Goal: Check status: Check status

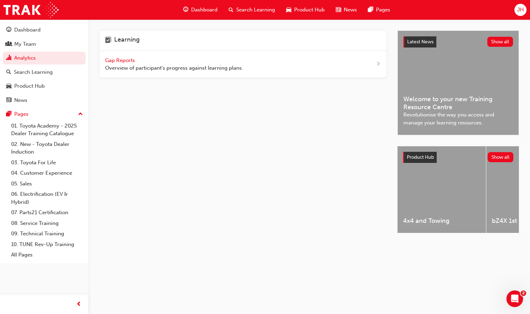
click at [125, 62] on span "Gap Reports" at bounding box center [120, 60] width 31 height 6
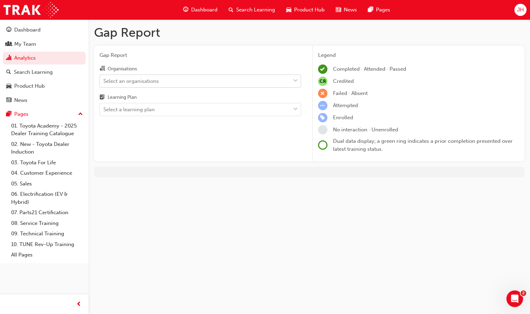
click at [189, 76] on div "Select an organisations" at bounding box center [195, 81] width 190 height 12
click at [104, 78] on input "Organisations Select an organisations" at bounding box center [103, 81] width 1 height 6
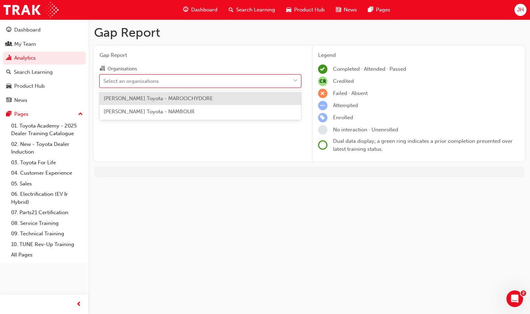
click at [190, 100] on span "[PERSON_NAME] Toyota - MAROOCHYDORE" at bounding box center [158, 98] width 109 height 6
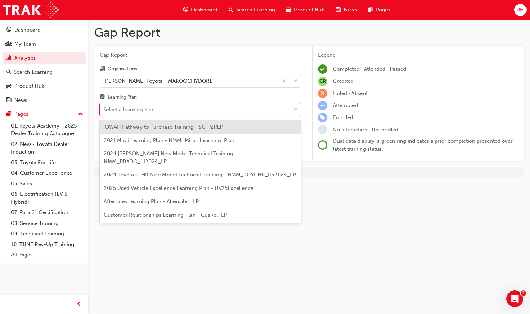
click at [189, 103] on div "Select a learning plan" at bounding box center [201, 109] width 202 height 13
click at [104, 107] on input "Learning Plan option 'OWAF' Pathway to Purchase Training - SC-P2PLP focused, 1 …" at bounding box center [103, 110] width 1 height 6
click at [194, 129] on span "'OWAF' Pathway to Purchase Training - SC-P2PLP" at bounding box center [163, 127] width 119 height 6
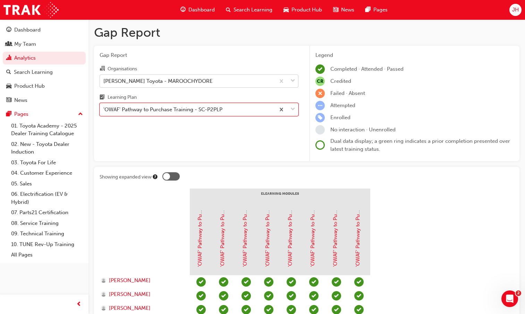
click at [295, 85] on div at bounding box center [286, 81] width 23 height 12
click at [104, 84] on input "Organisations [PERSON_NAME] Toyota - MAROOCHYDORE" at bounding box center [103, 81] width 1 height 6
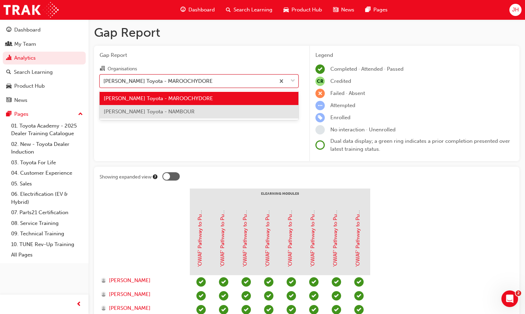
click at [239, 112] on div "[PERSON_NAME] Toyota - NAMBOUR" at bounding box center [199, 112] width 199 height 14
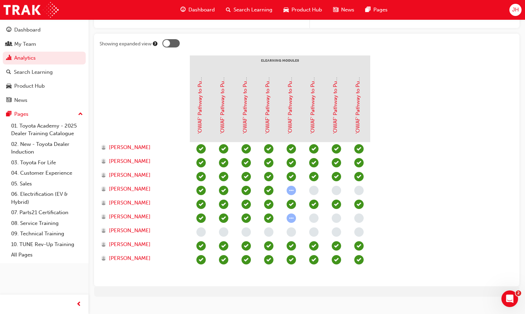
scroll to position [135, 0]
